Goal: Task Accomplishment & Management: Use online tool/utility

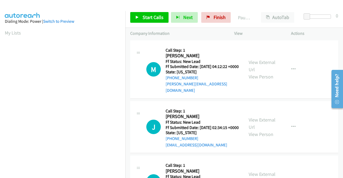
click at [314, 97] on div "M Callback Scheduled Call Step: 1 Melissa Meyers America/New_York Ff Status: Ne…" at bounding box center [234, 69] width 208 height 58
click at [259, 59] on link "View External Url" at bounding box center [262, 65] width 27 height 13
click at [258, 118] on link "View External Url" at bounding box center [262, 123] width 27 height 13
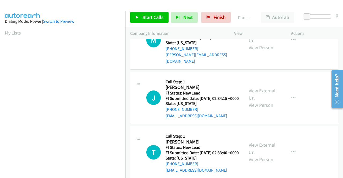
scroll to position [54, 0]
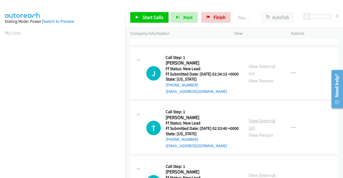
click at [264, 127] on link "View External Url" at bounding box center [262, 124] width 27 height 13
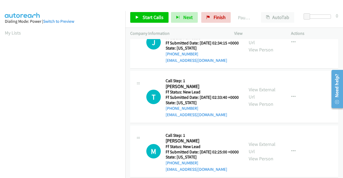
scroll to position [134, 0]
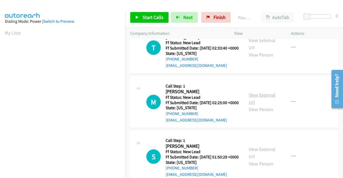
click at [260, 105] on link "View External Url" at bounding box center [262, 98] width 27 height 13
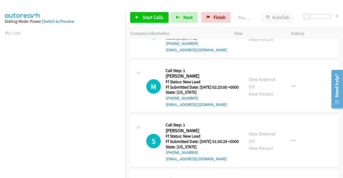
scroll to position [161, 0]
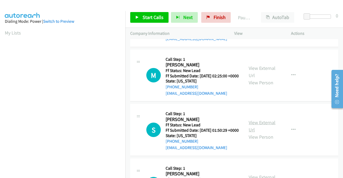
click at [267, 133] on link "View External Url" at bounding box center [262, 126] width 27 height 13
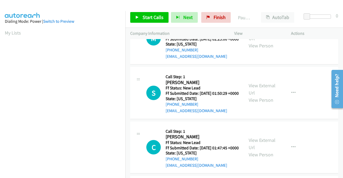
scroll to position [214, 0]
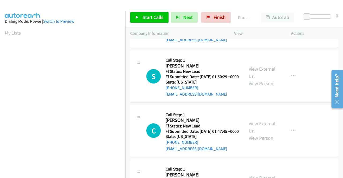
click at [317, 48] on div "M Callback Scheduled Call Step: 1 Meldon Hunter America/New_York Ff Status: New…" at bounding box center [234, 22] width 208 height 52
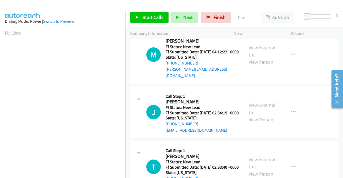
scroll to position [0, 0]
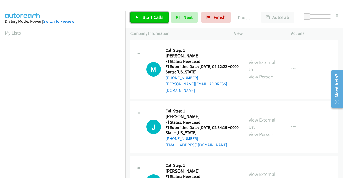
click at [161, 20] on span "Start Calls" at bounding box center [153, 17] width 21 height 6
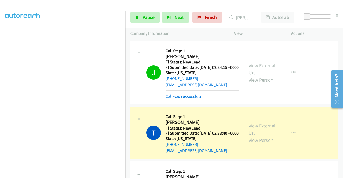
scroll to position [107, 0]
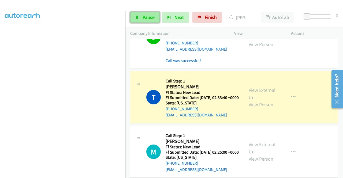
click at [147, 15] on span "Pause" at bounding box center [149, 17] width 12 height 6
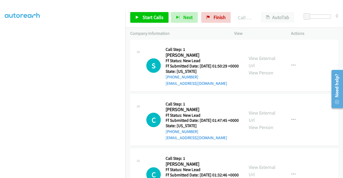
scroll to position [268, 0]
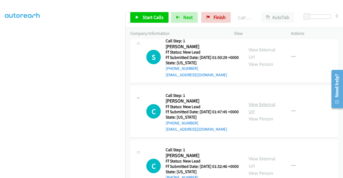
click at [259, 115] on link "View External Url" at bounding box center [262, 107] width 27 height 13
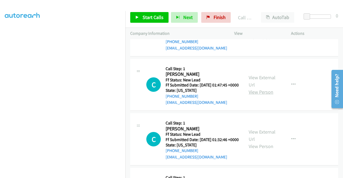
scroll to position [322, 0]
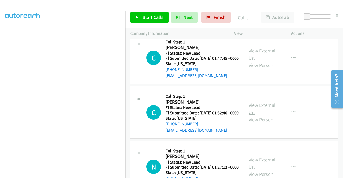
click at [258, 115] on link "View External Url" at bounding box center [262, 108] width 27 height 13
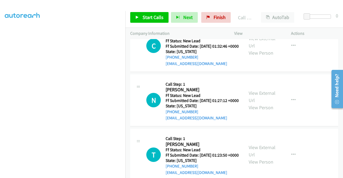
scroll to position [402, 0]
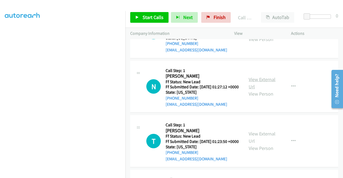
click at [256, 90] on link "View External Url" at bounding box center [262, 82] width 27 height 13
click at [143, 16] on span "Start Calls" at bounding box center [153, 17] width 21 height 6
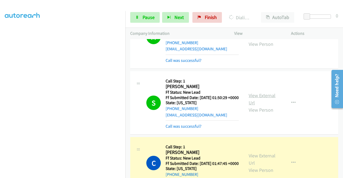
scroll to position [172, 0]
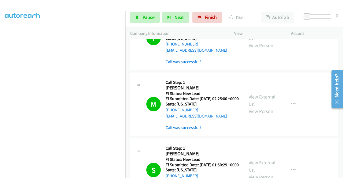
click at [260, 107] on link "View External Url" at bounding box center [262, 100] width 27 height 13
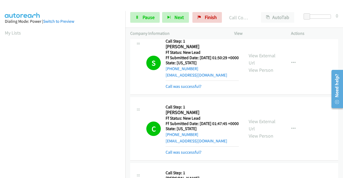
scroll to position [122, 0]
drag, startPoint x: 140, startPoint y: 16, endPoint x: 210, endPoint y: 140, distance: 141.6
click at [140, 16] on link "Pause" at bounding box center [144, 17] width 29 height 11
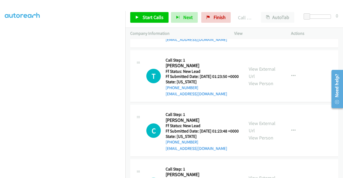
scroll to position [520, 0]
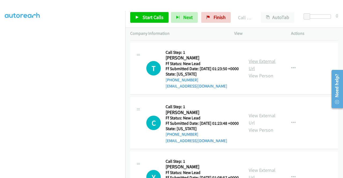
click at [259, 72] on link "View External Url" at bounding box center [262, 64] width 27 height 13
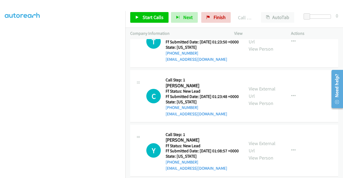
scroll to position [574, 0]
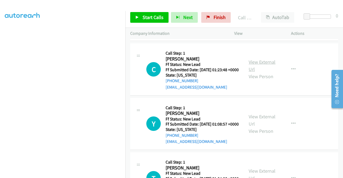
click at [270, 72] on link "View External Url" at bounding box center [262, 65] width 27 height 13
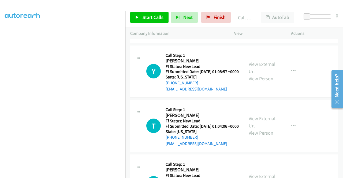
scroll to position [628, 0]
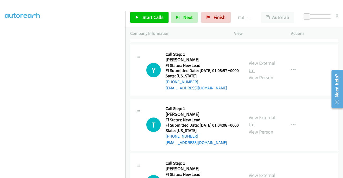
click at [261, 73] on link "View External Url" at bounding box center [262, 66] width 27 height 13
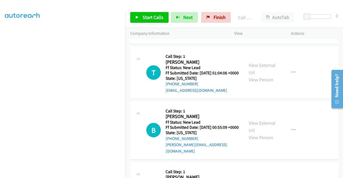
scroll to position [681, 0]
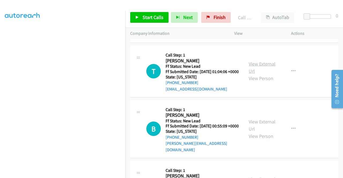
click at [258, 74] on link "View External Url" at bounding box center [262, 67] width 27 height 13
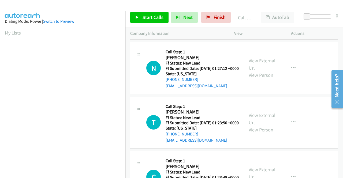
scroll to position [413, 0]
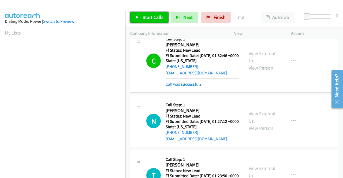
click at [149, 20] on span "Start Calls" at bounding box center [153, 17] width 21 height 6
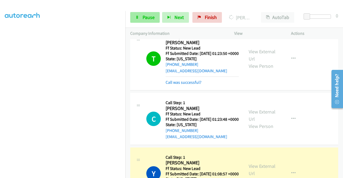
scroll to position [601, 0]
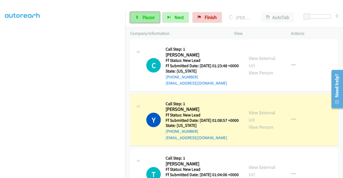
click at [154, 20] on link "Pause" at bounding box center [144, 17] width 29 height 11
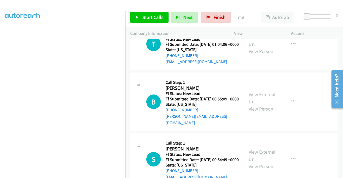
scroll to position [762, 0]
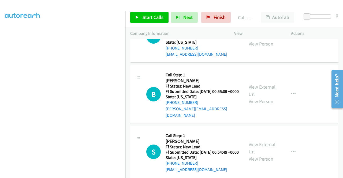
click at [263, 97] on link "View External Url" at bounding box center [262, 90] width 27 height 13
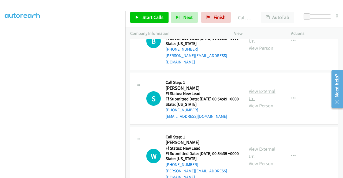
scroll to position [815, 0]
click at [263, 101] on link "View External Url" at bounding box center [262, 94] width 27 height 13
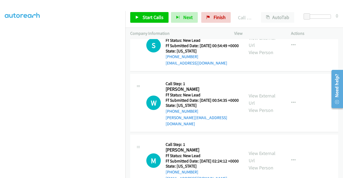
scroll to position [869, 0]
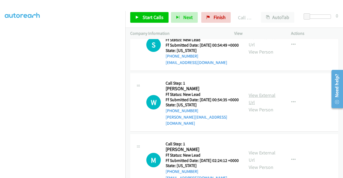
click at [266, 106] on link "View External Url" at bounding box center [262, 98] width 27 height 13
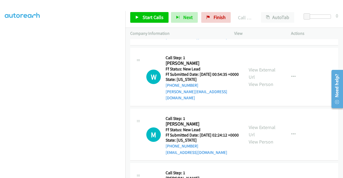
scroll to position [922, 0]
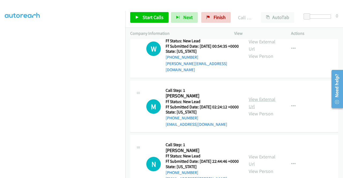
click at [260, 110] on link "View External Url" at bounding box center [262, 102] width 27 height 13
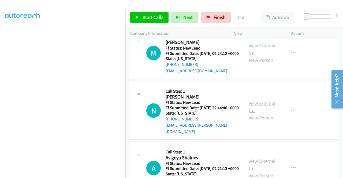
click at [260, 114] on link "View External Url" at bounding box center [262, 106] width 27 height 13
click at [147, 21] on link "Start Calls" at bounding box center [149, 17] width 38 height 11
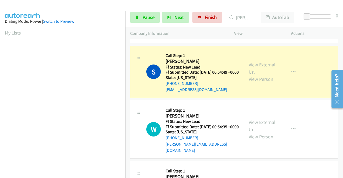
scroll to position [107, 0]
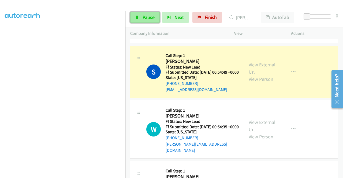
click at [147, 17] on span "Pause" at bounding box center [149, 17] width 12 height 6
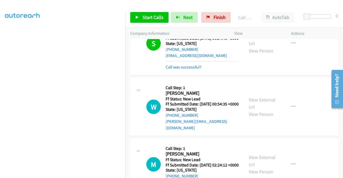
scroll to position [972, 0]
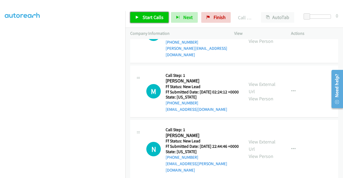
click at [151, 22] on link "Start Calls" at bounding box center [149, 17] width 38 height 11
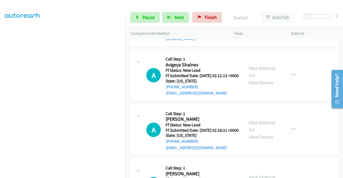
scroll to position [1106, 0]
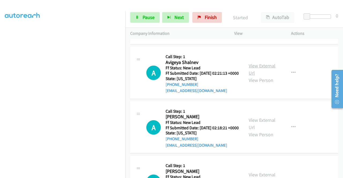
click at [269, 76] on link "View External Url" at bounding box center [262, 69] width 27 height 13
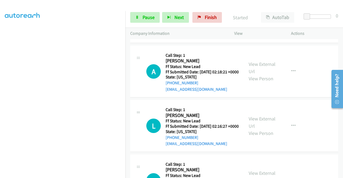
scroll to position [1186, 0]
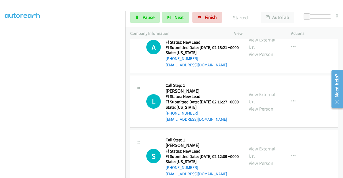
click at [258, 50] on link "View External Url" at bounding box center [262, 43] width 27 height 13
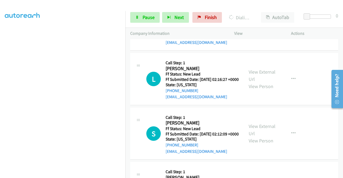
scroll to position [1240, 0]
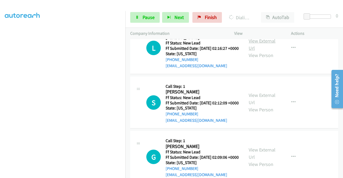
click at [266, 51] on link "View External Url" at bounding box center [262, 44] width 27 height 13
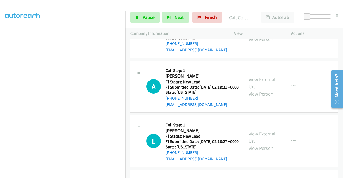
scroll to position [1197, 0]
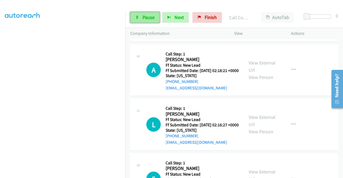
click at [151, 18] on span "Pause" at bounding box center [149, 17] width 12 height 6
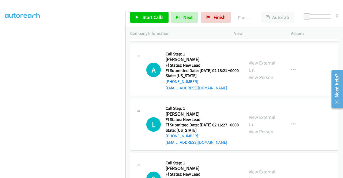
drag, startPoint x: 200, startPoint y: 93, endPoint x: 171, endPoint y: 95, distance: 29.0
click at [171, 30] on div "+1 207-210-8785" at bounding box center [202, 27] width 73 height 6
copy link "207-210-8785"
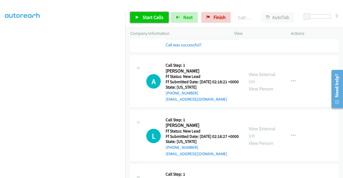
click at [151, 21] on link "Start Calls" at bounding box center [149, 17] width 38 height 11
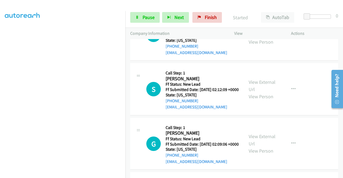
scroll to position [1304, 0]
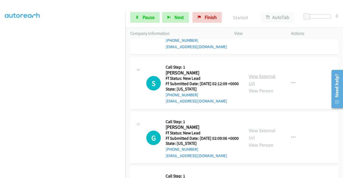
click at [263, 87] on link "View External Url" at bounding box center [262, 79] width 27 height 13
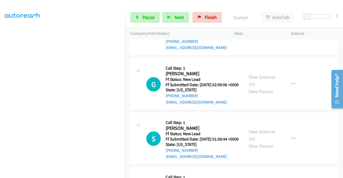
scroll to position [1358, 0]
click at [268, 87] on link "View External Url" at bounding box center [262, 80] width 27 height 13
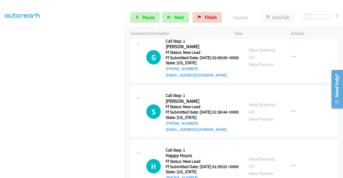
scroll to position [1412, 0]
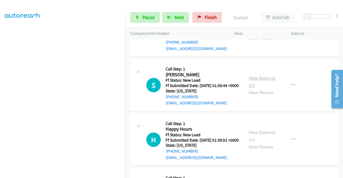
click at [260, 88] on link "View External Url" at bounding box center [262, 81] width 27 height 13
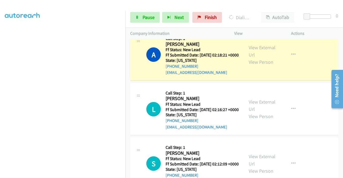
scroll to position [0, 0]
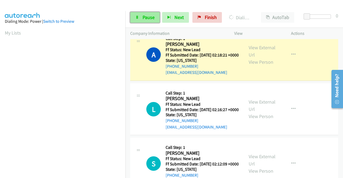
click at [141, 18] on link "Pause" at bounding box center [144, 17] width 29 height 11
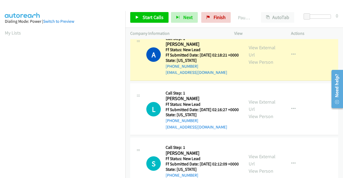
scroll to position [122, 0]
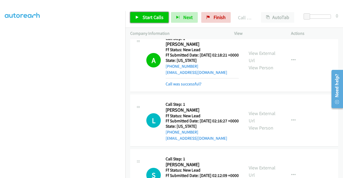
click at [147, 21] on link "Start Calls" at bounding box center [149, 17] width 38 height 11
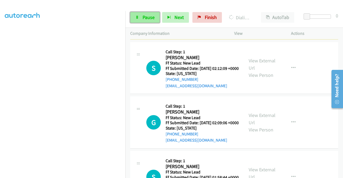
click at [149, 14] on span "Pause" at bounding box center [149, 17] width 12 height 6
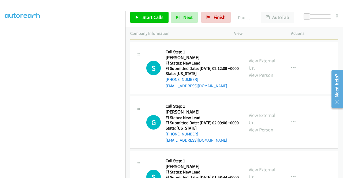
drag, startPoint x: 199, startPoint y: 100, endPoint x: 170, endPoint y: 101, distance: 29.5
click at [170, 28] on div "+1 219-252-2520" at bounding box center [202, 25] width 73 height 6
copy link "219-252-2520"
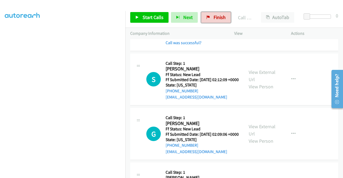
drag, startPoint x: 219, startPoint y: 18, endPoint x: 196, endPoint y: 30, distance: 26.4
click at [219, 18] on span "Finish" at bounding box center [220, 17] width 12 height 6
